Goal: Task Accomplishment & Management: Manage account settings

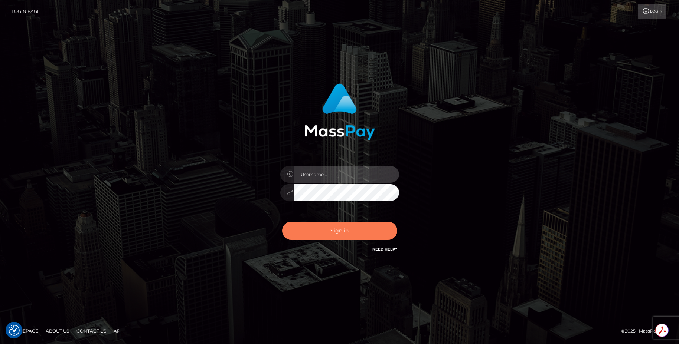
type input "egblue"
click at [342, 230] on button "Sign in" at bounding box center [339, 231] width 115 height 18
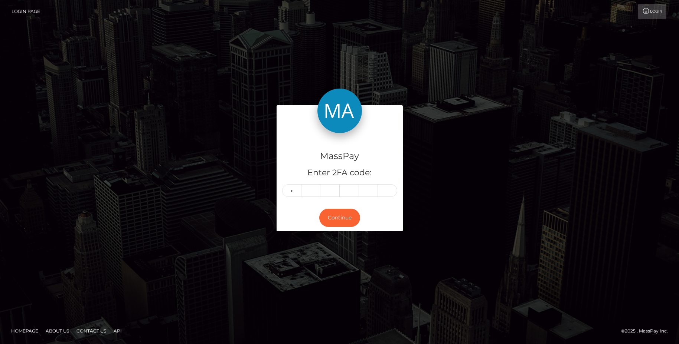
type input "1"
type input "4"
type input "3"
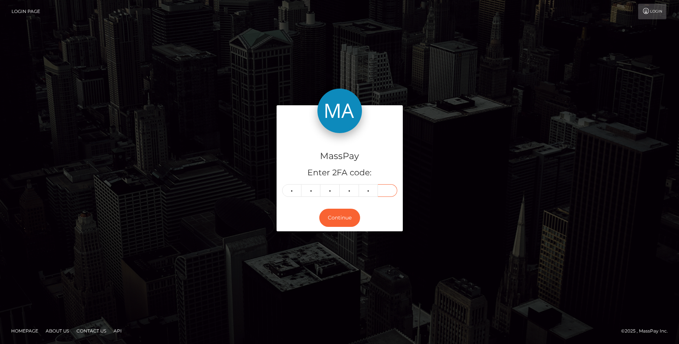
type input "2"
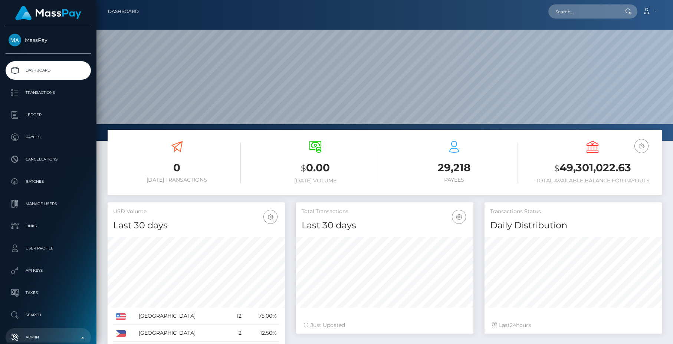
scroll to position [132, 177]
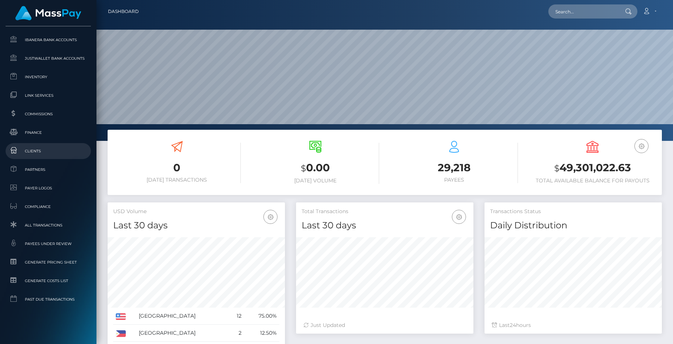
click at [43, 156] on link "Clients" at bounding box center [48, 151] width 85 height 16
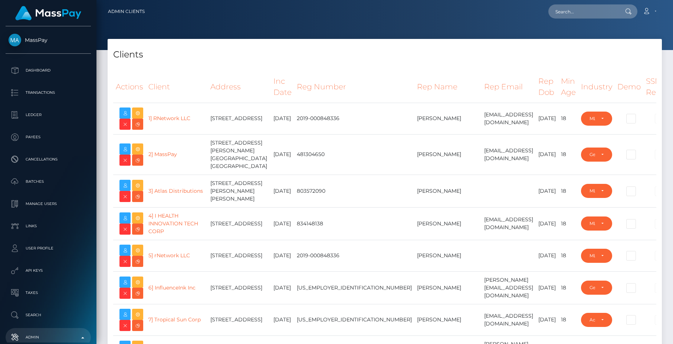
select select "223"
click at [139, 152] on icon at bounding box center [137, 149] width 9 height 9
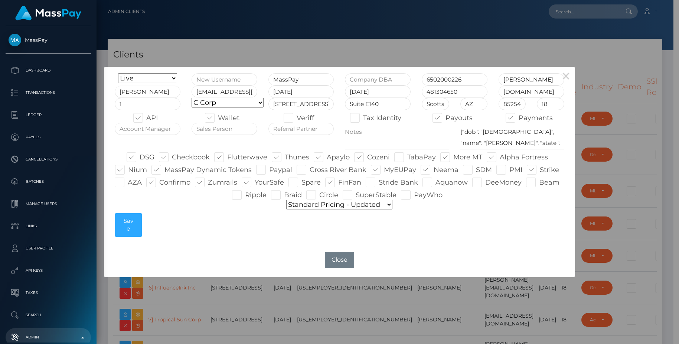
type input "egblue"
